Goal: Transaction & Acquisition: Purchase product/service

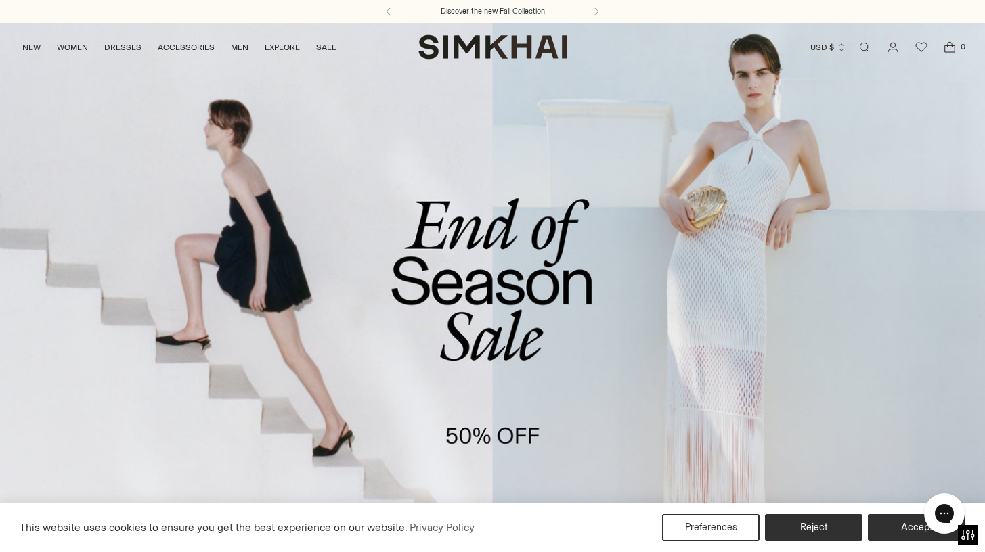
click at [429, 258] on link "/collections/sale" at bounding box center [492, 304] width 985 height 565
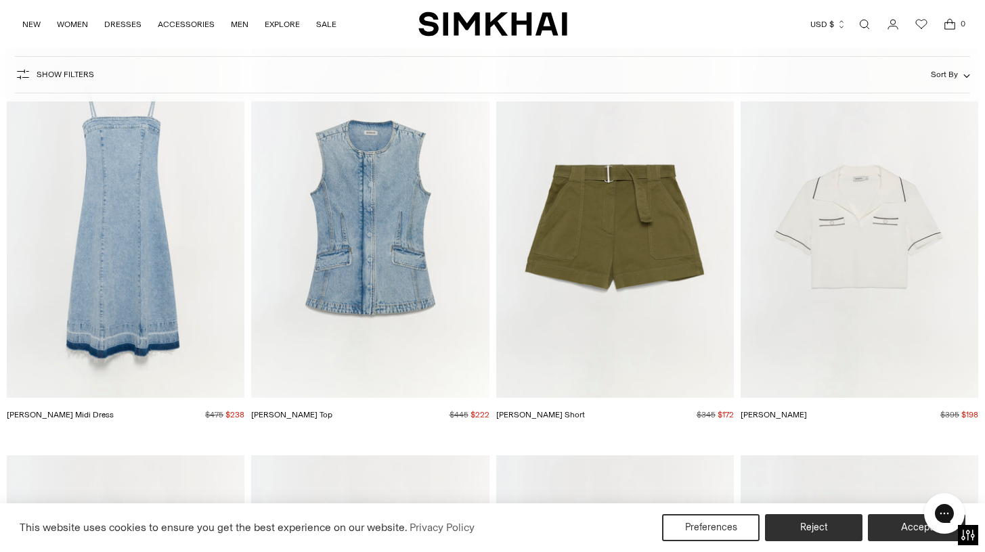
scroll to position [8667, 0]
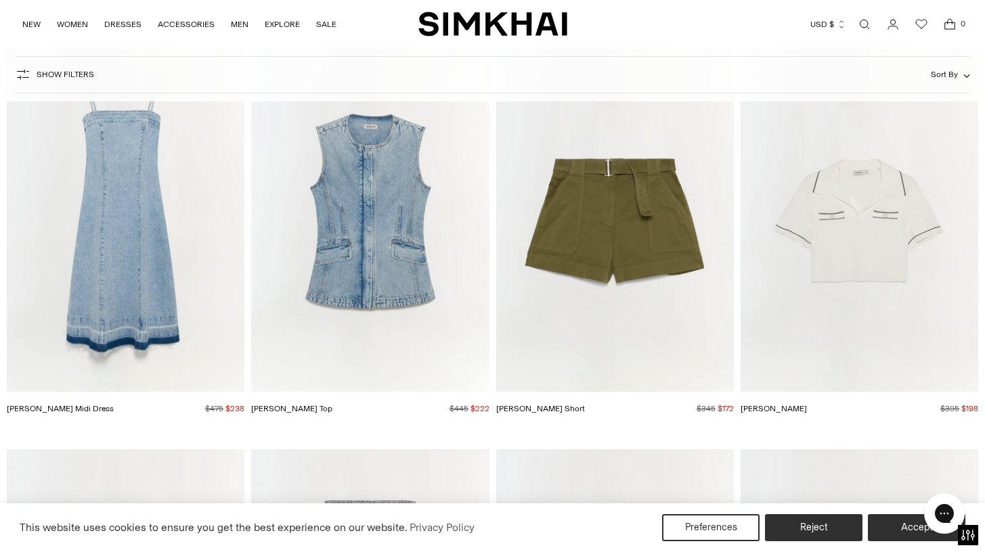
click at [0, 0] on img "Charley Denim Top" at bounding box center [0, 0] width 0 height 0
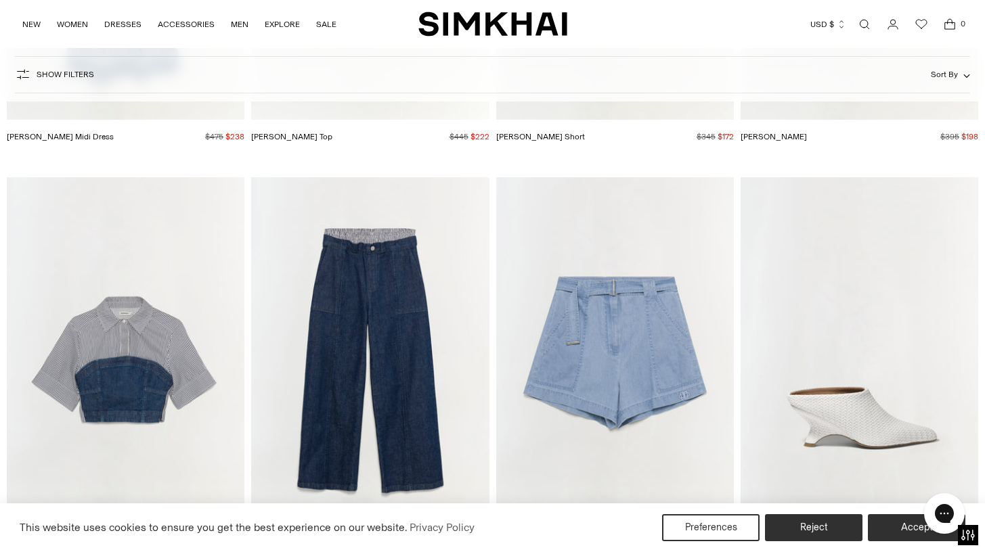
scroll to position [9067, 0]
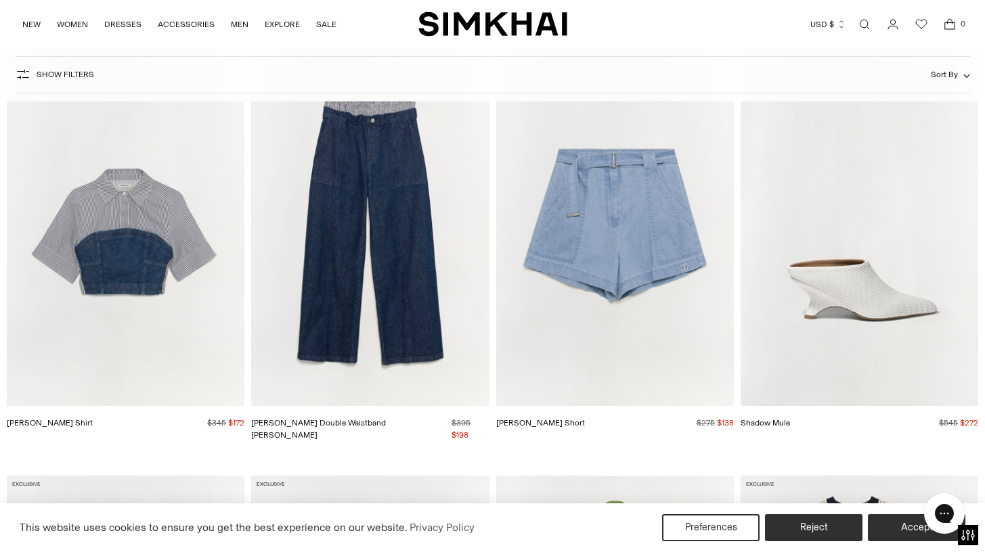
click at [0, 0] on img "Kori Double Waistband Jean" at bounding box center [0, 0] width 0 height 0
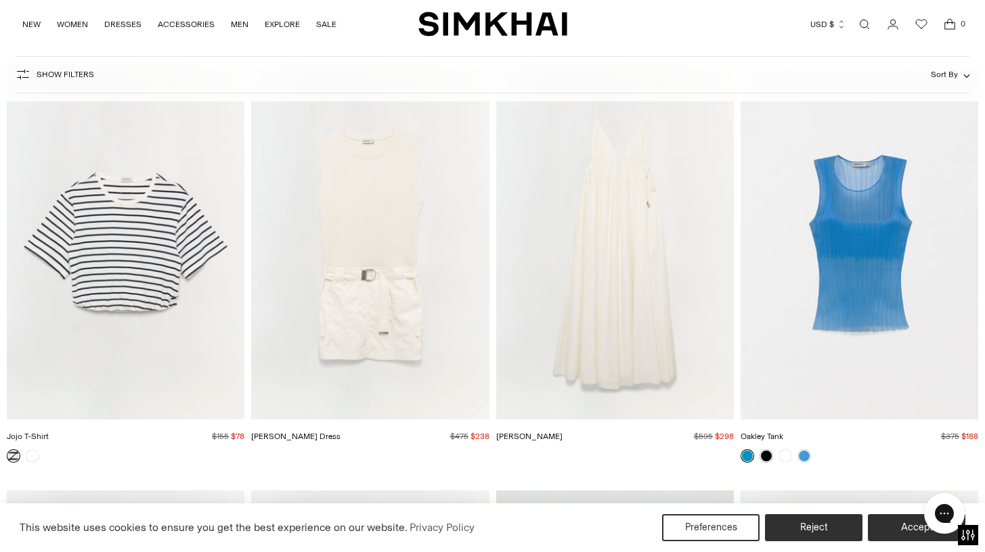
scroll to position [14585, 0]
click at [0, 0] on img "Sumner Dress" at bounding box center [0, 0] width 0 height 0
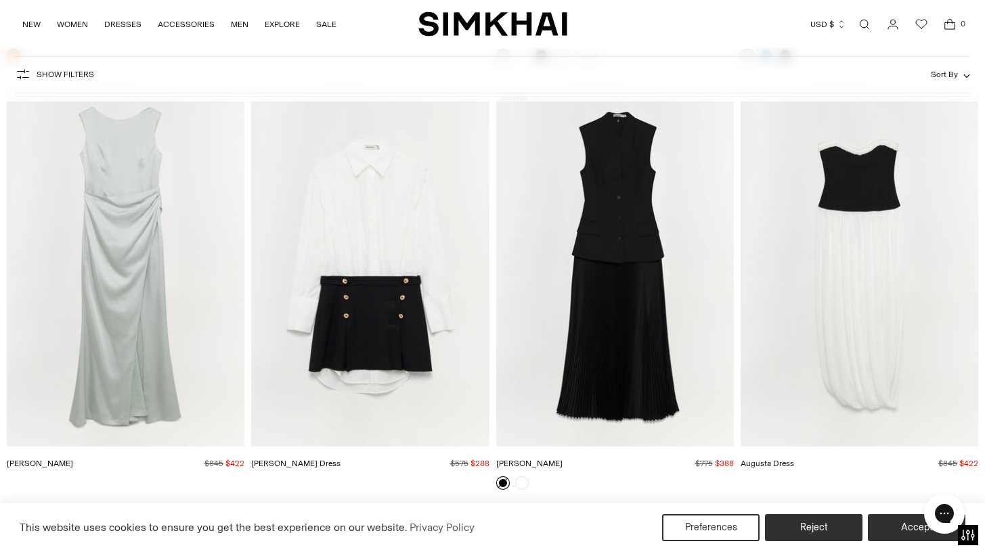
scroll to position [12447, 0]
click at [0, 0] on img "Georgina Dress" at bounding box center [0, 0] width 0 height 0
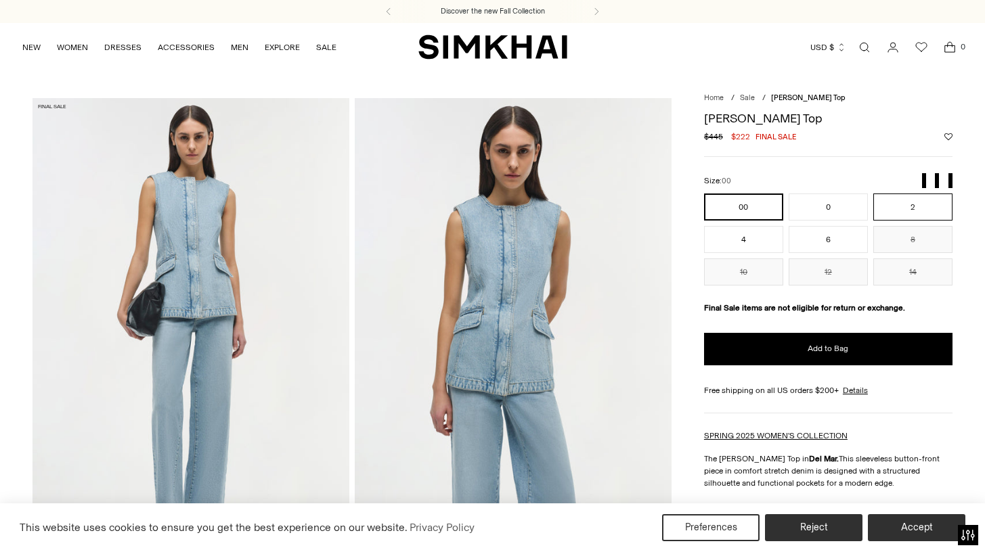
click at [919, 199] on button "2" at bounding box center [912, 207] width 79 height 27
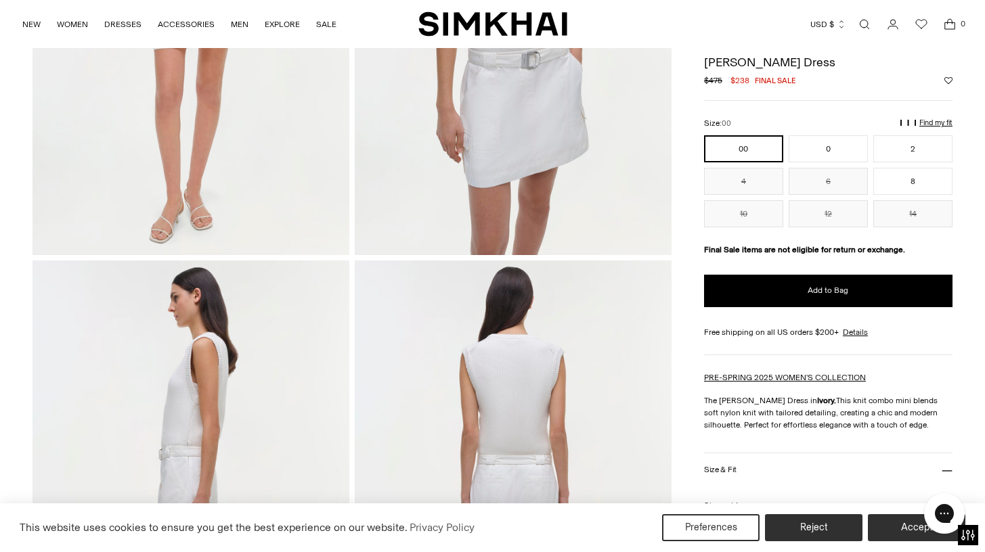
scroll to position [247, 0]
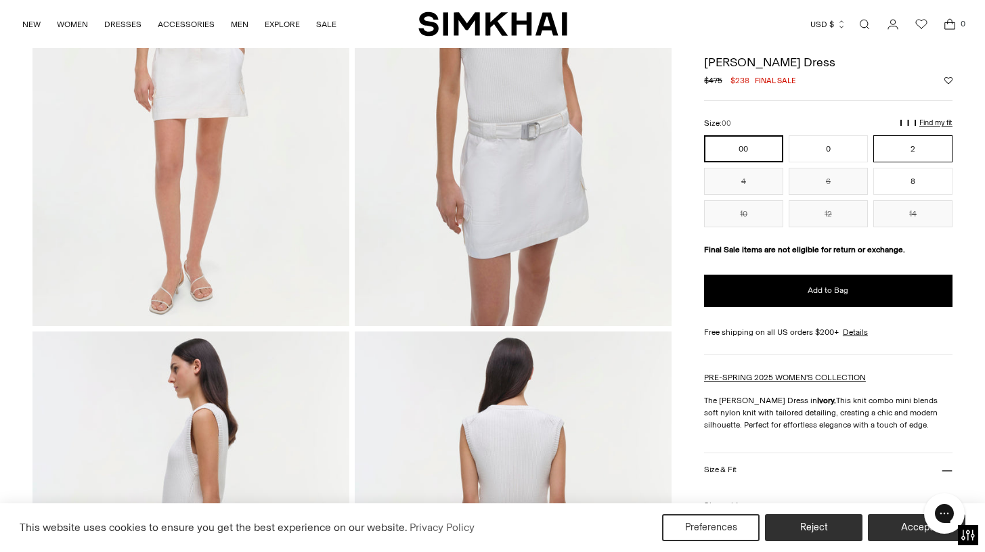
click at [928, 139] on button "2" at bounding box center [912, 148] width 79 height 27
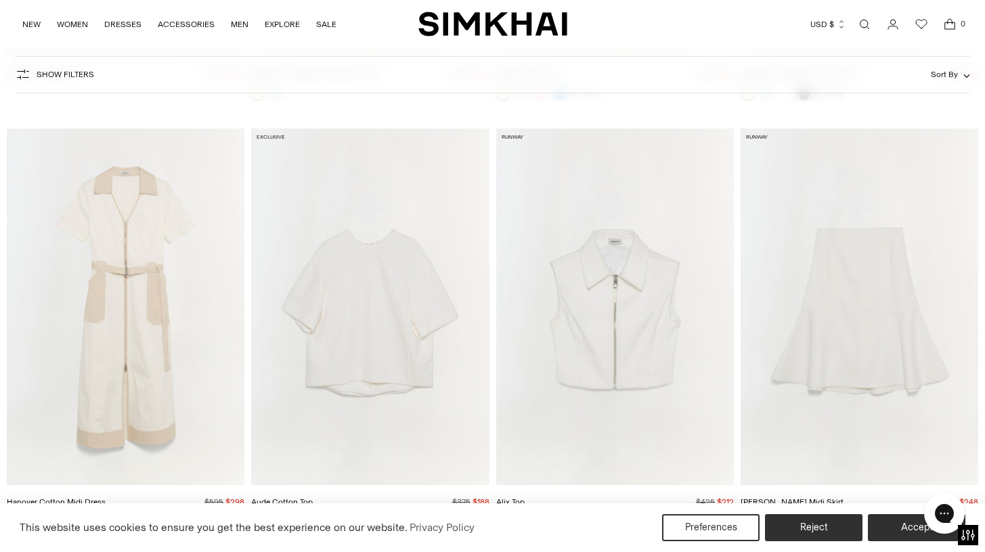
scroll to position [8160, 0]
click at [0, 0] on img "Hanover Cotton Midi Dress" at bounding box center [0, 0] width 0 height 0
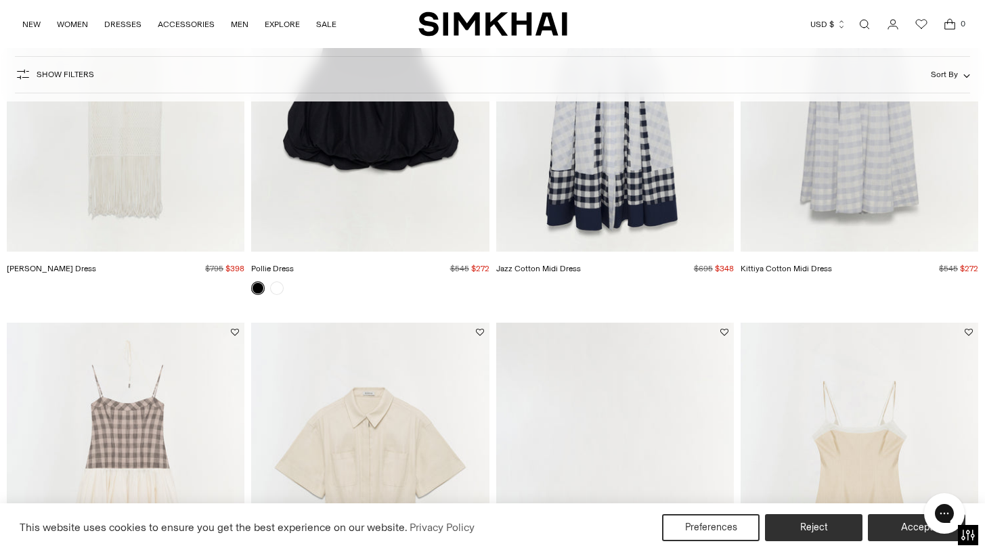
scroll to position [0, 0]
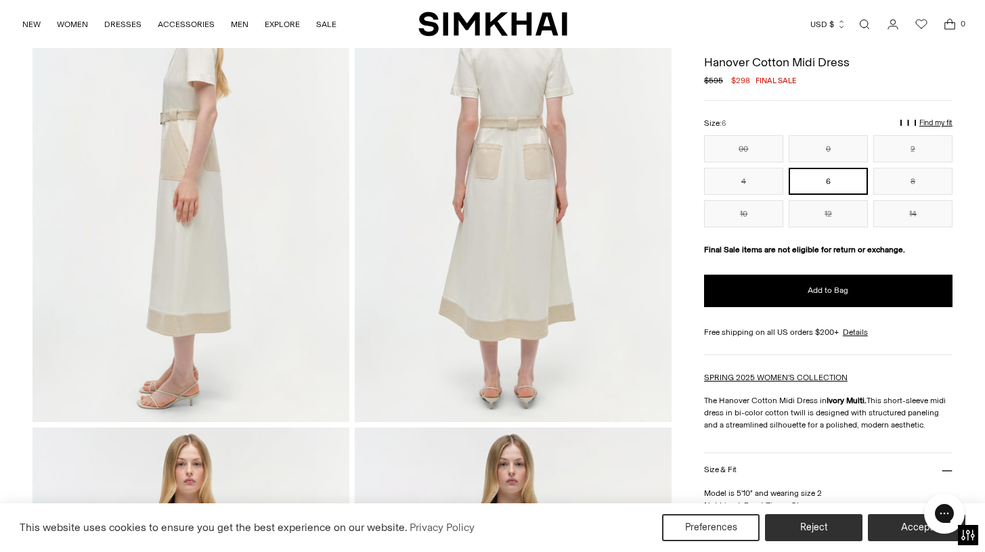
scroll to position [531, 0]
